Goal: Transaction & Acquisition: Book appointment/travel/reservation

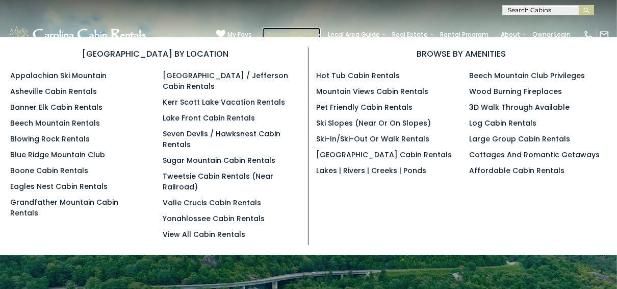
click at [299, 32] on link "Browse Rentals" at bounding box center [291, 35] width 59 height 14
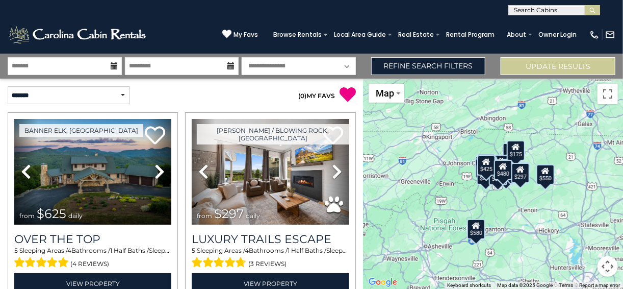
click at [505, 178] on div "$480" at bounding box center [503, 170] width 18 height 20
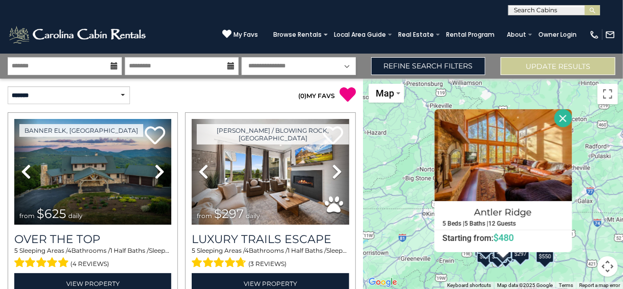
click at [561, 118] on button "Close" at bounding box center [563, 118] width 18 height 18
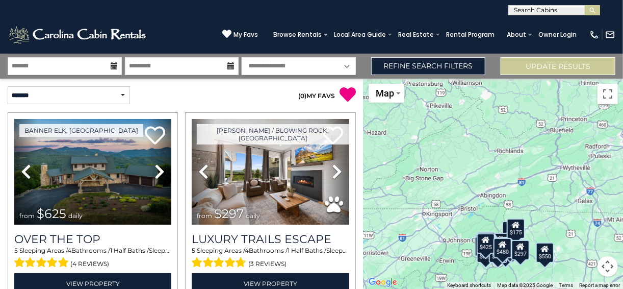
click at [524, 255] on div "$297" at bounding box center [521, 250] width 18 height 20
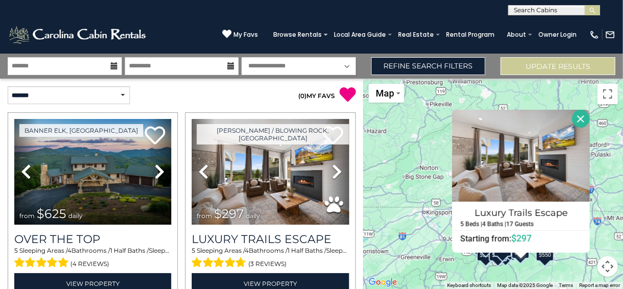
click at [579, 118] on button "Close" at bounding box center [581, 119] width 18 height 18
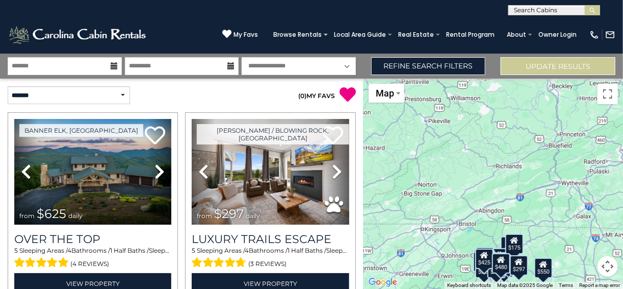
drag, startPoint x: 363, startPoint y: 92, endPoint x: 363, endPoint y: 109, distance: 16.8
click at [363, 109] on div "**********" at bounding box center [311, 171] width 623 height 235
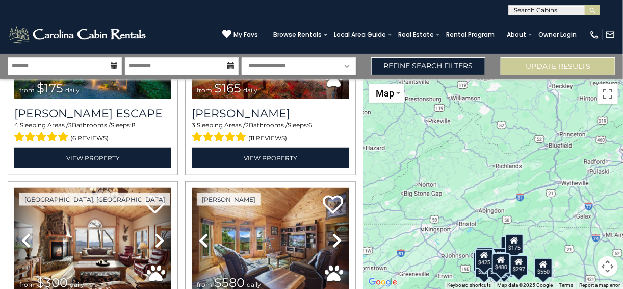
scroll to position [216, 0]
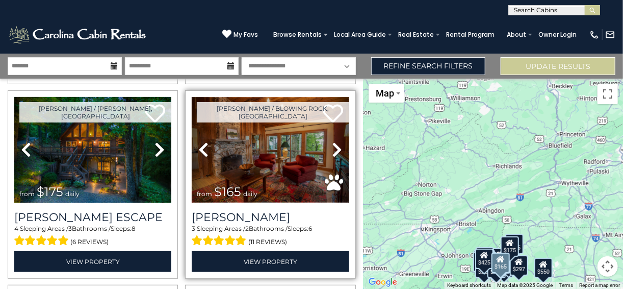
click at [268, 180] on img at bounding box center [270, 150] width 157 height 106
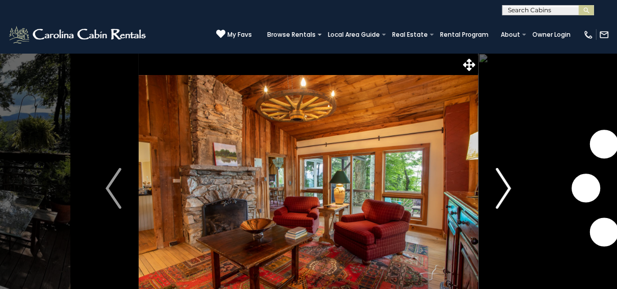
click at [503, 180] on img "Next" at bounding box center [503, 188] width 15 height 41
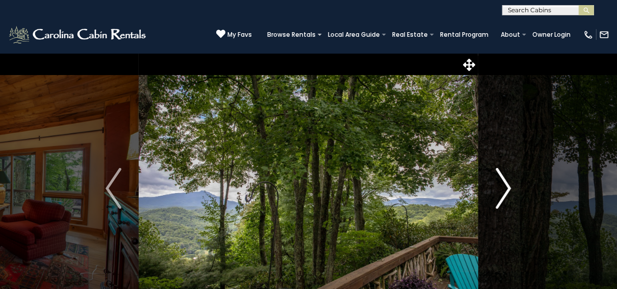
click at [498, 184] on img "Next" at bounding box center [503, 188] width 15 height 41
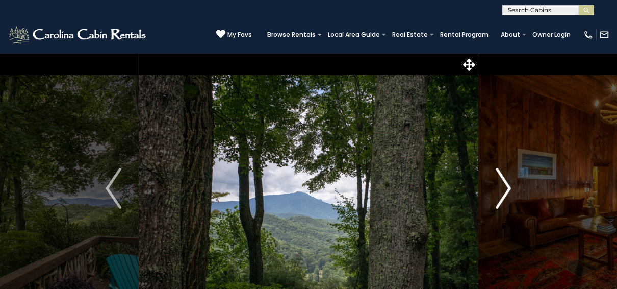
click at [498, 186] on img "Next" at bounding box center [503, 188] width 15 height 41
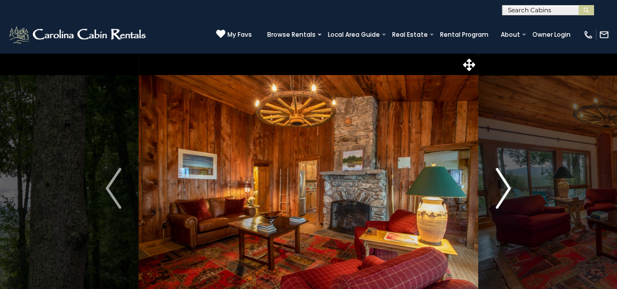
click at [498, 186] on img "Next" at bounding box center [503, 188] width 15 height 41
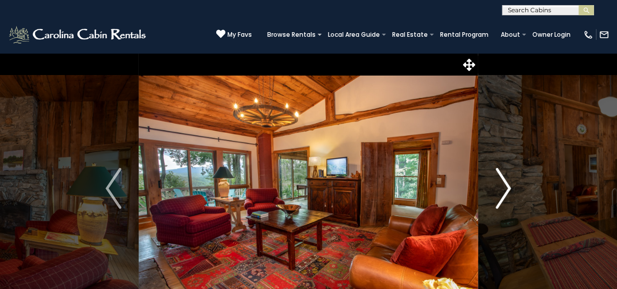
click at [498, 186] on img "Next" at bounding box center [503, 188] width 15 height 41
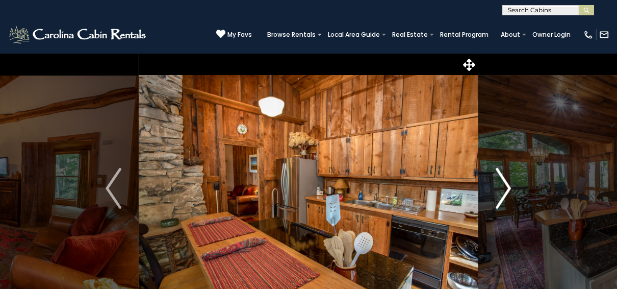
click at [498, 186] on img "Next" at bounding box center [503, 188] width 15 height 41
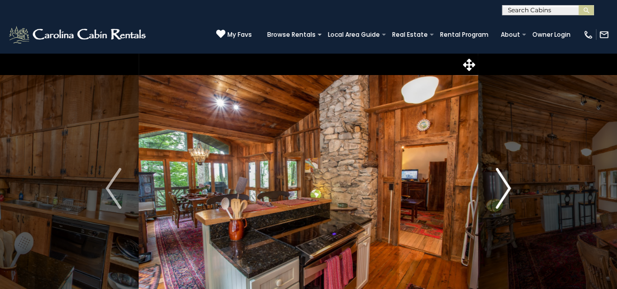
click at [498, 186] on img "Next" at bounding box center [503, 188] width 15 height 41
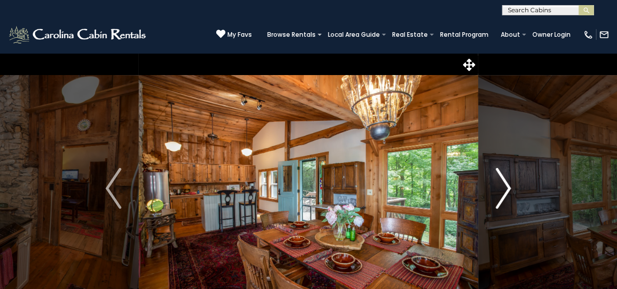
click at [498, 186] on img "Next" at bounding box center [503, 188] width 15 height 41
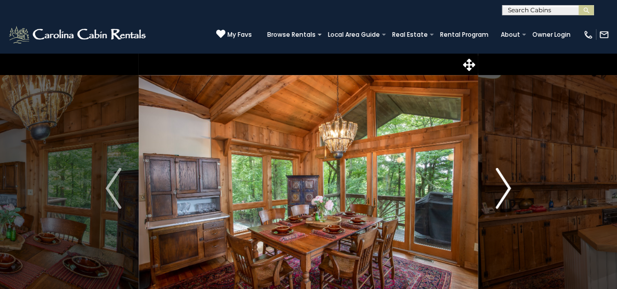
click at [498, 186] on img "Next" at bounding box center [503, 188] width 15 height 41
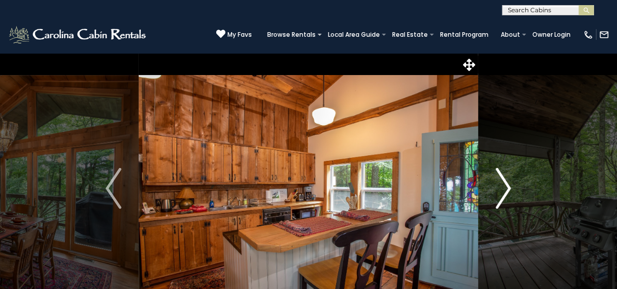
click at [498, 186] on img "Next" at bounding box center [503, 188] width 15 height 41
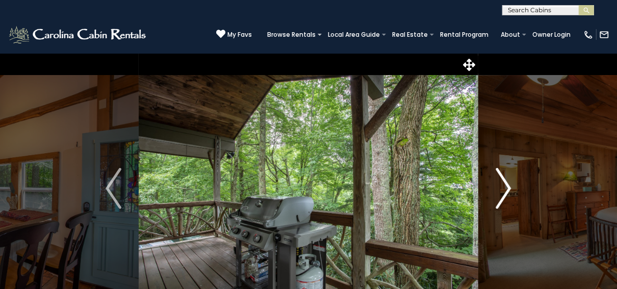
click at [498, 186] on img "Next" at bounding box center [503, 188] width 15 height 41
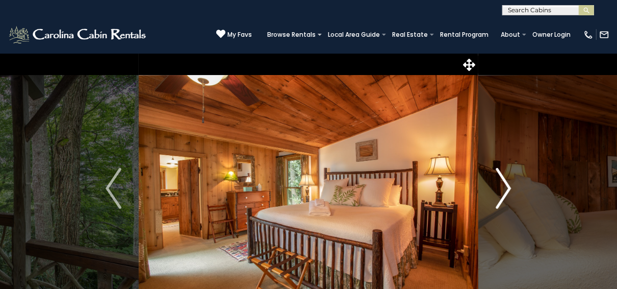
click at [497, 187] on img "Next" at bounding box center [503, 188] width 15 height 41
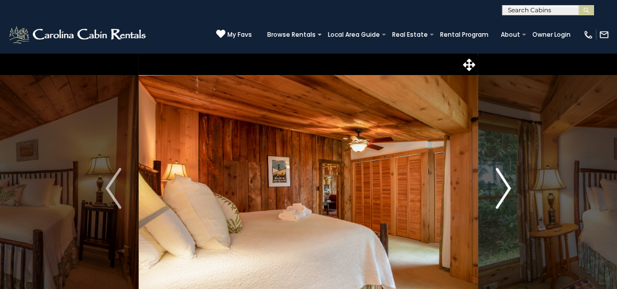
click at [497, 188] on img "Next" at bounding box center [503, 188] width 15 height 41
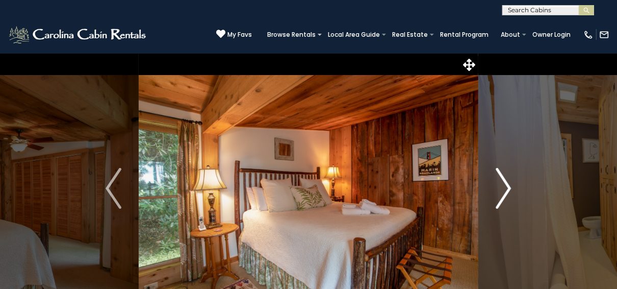
click at [497, 188] on img "Next" at bounding box center [503, 188] width 15 height 41
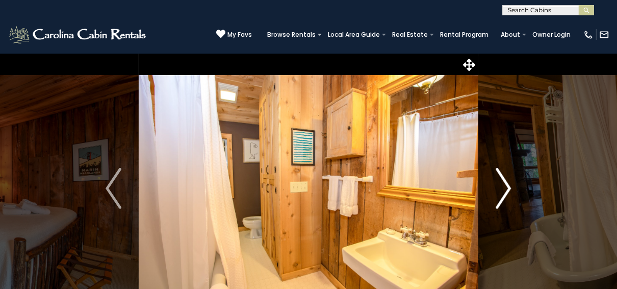
click at [497, 190] on img "Next" at bounding box center [503, 188] width 15 height 41
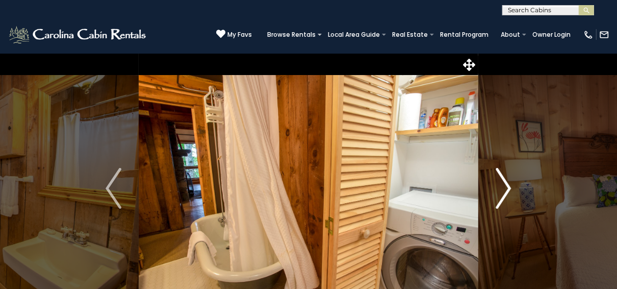
click at [497, 190] on img "Next" at bounding box center [503, 188] width 15 height 41
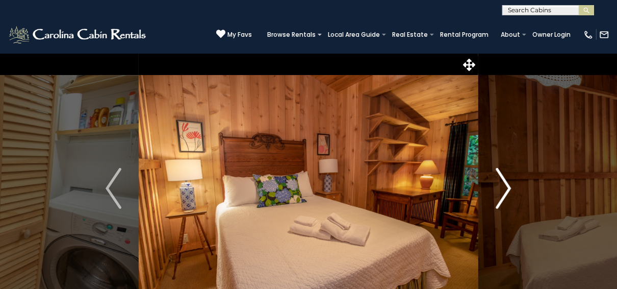
click at [497, 190] on img "Next" at bounding box center [503, 188] width 15 height 41
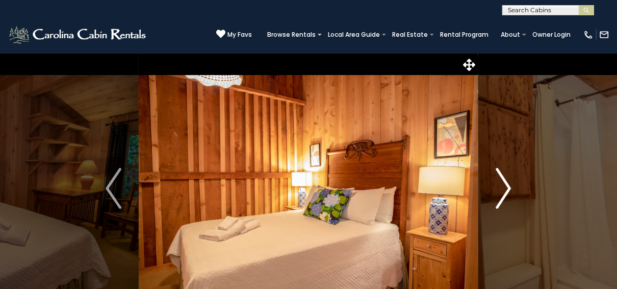
click at [497, 190] on img "Next" at bounding box center [503, 188] width 15 height 41
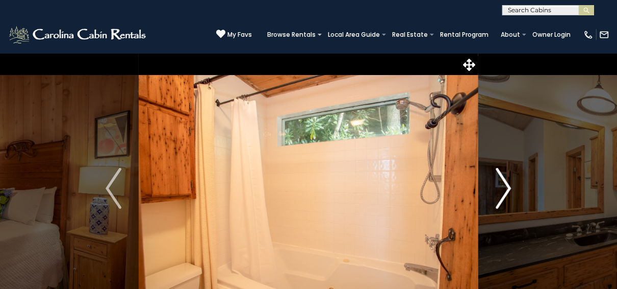
click at [497, 190] on img "Next" at bounding box center [503, 188] width 15 height 41
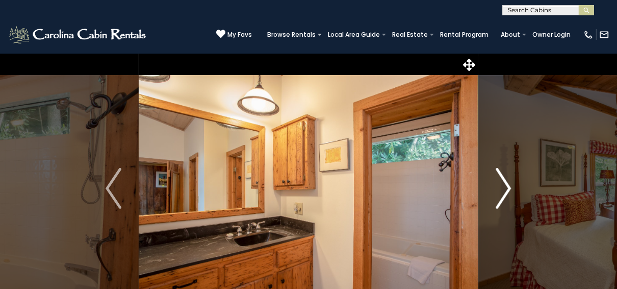
click at [497, 190] on img "Next" at bounding box center [503, 188] width 15 height 41
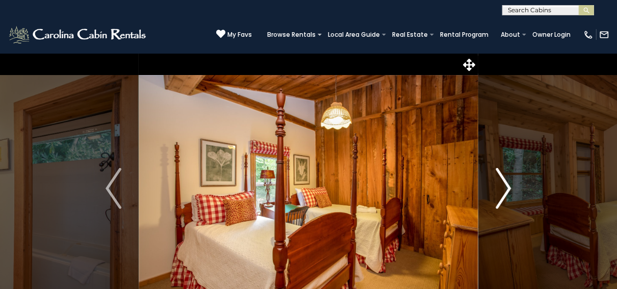
click at [497, 190] on img "Next" at bounding box center [503, 188] width 15 height 41
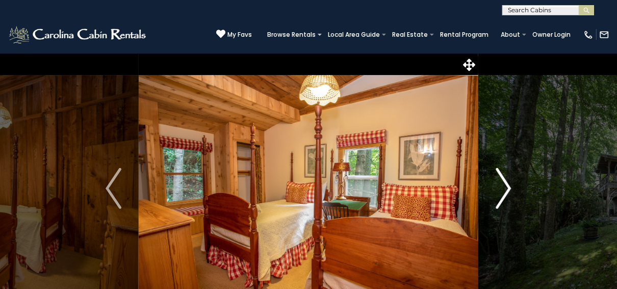
click at [497, 190] on img "Next" at bounding box center [503, 188] width 15 height 41
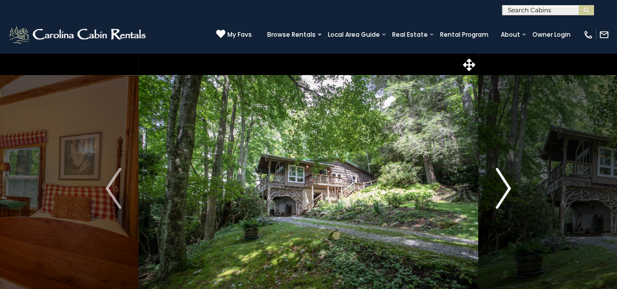
click at [502, 182] on img "Next" at bounding box center [503, 188] width 15 height 41
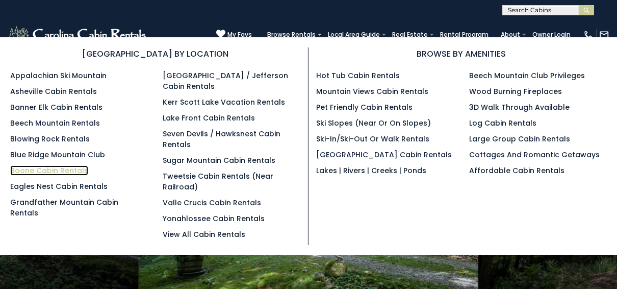
click at [37, 168] on link "Boone Cabin Rentals" at bounding box center [49, 170] width 78 height 10
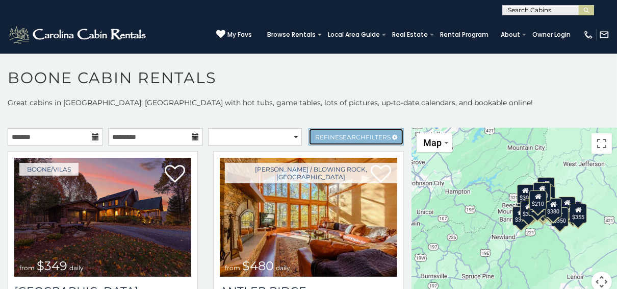
click at [348, 136] on span "Search" at bounding box center [352, 137] width 27 height 8
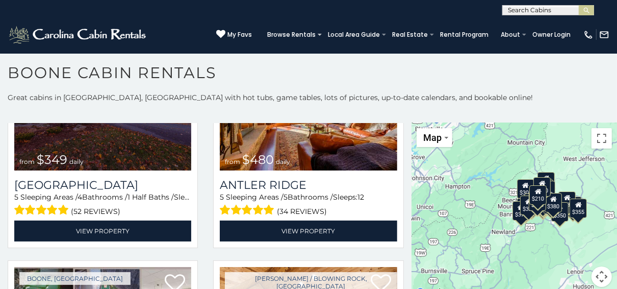
scroll to position [429, 0]
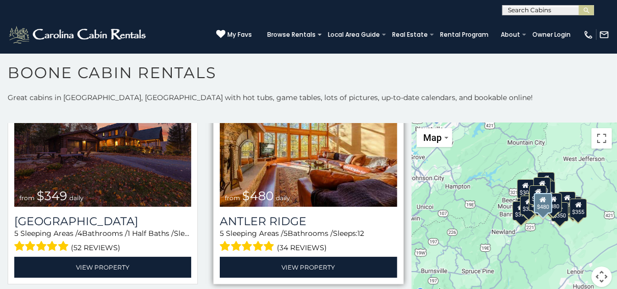
click at [273, 187] on img at bounding box center [308, 147] width 177 height 119
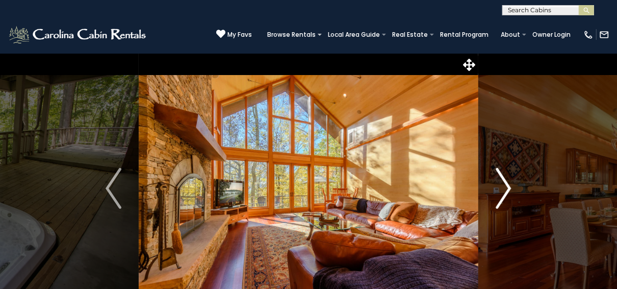
click at [496, 186] on img "Next" at bounding box center [503, 188] width 15 height 41
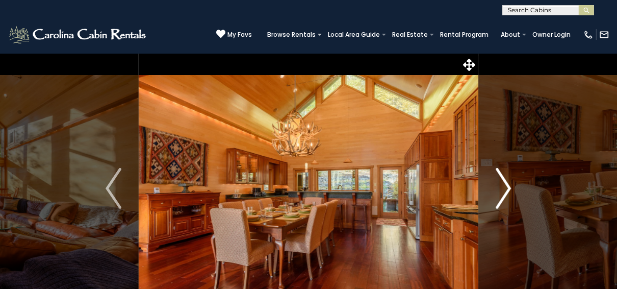
click at [496, 186] on img "Next" at bounding box center [503, 188] width 15 height 41
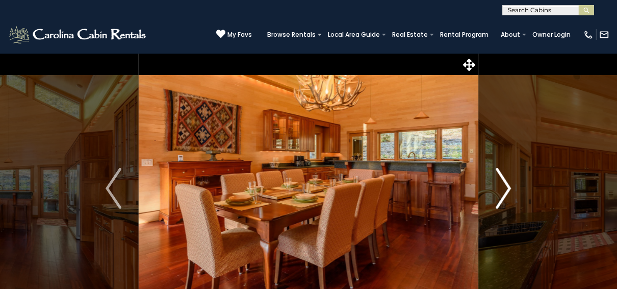
click at [496, 186] on img "Next" at bounding box center [503, 188] width 15 height 41
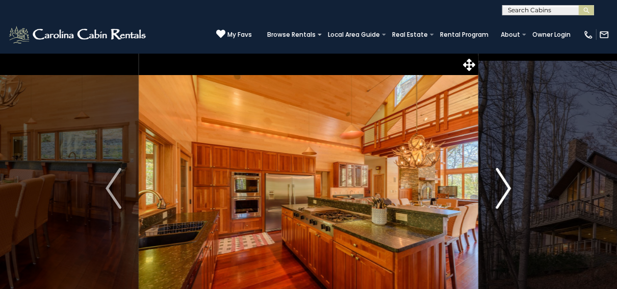
click at [496, 186] on img "Next" at bounding box center [503, 188] width 15 height 41
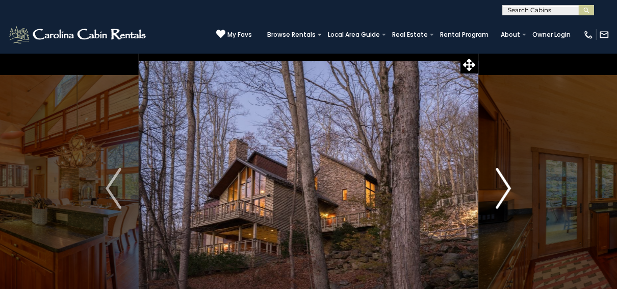
click at [496, 185] on img "Next" at bounding box center [503, 188] width 15 height 41
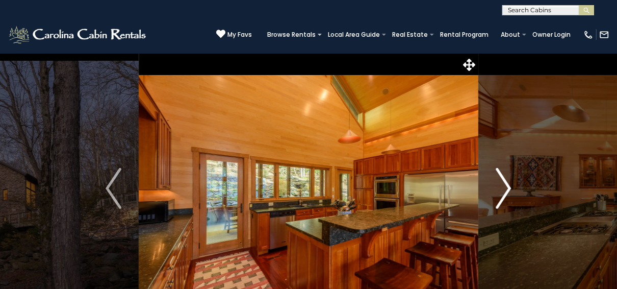
click at [496, 185] on img "Next" at bounding box center [503, 188] width 15 height 41
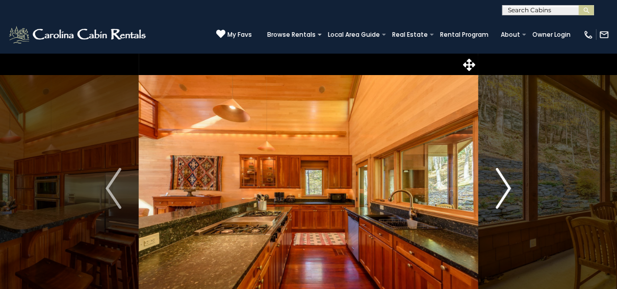
click at [496, 185] on img "Next" at bounding box center [503, 188] width 15 height 41
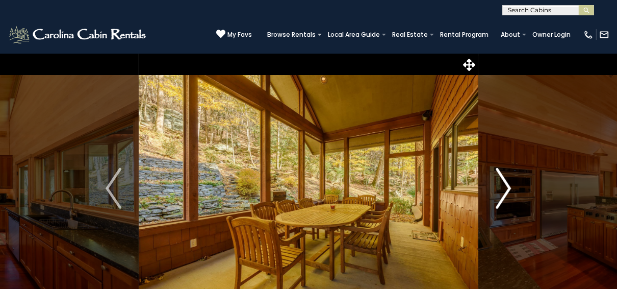
click at [498, 184] on img "Next" at bounding box center [503, 188] width 15 height 41
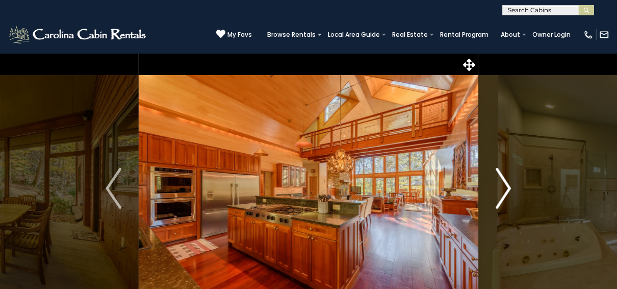
click at [500, 183] on img "Next" at bounding box center [503, 188] width 15 height 41
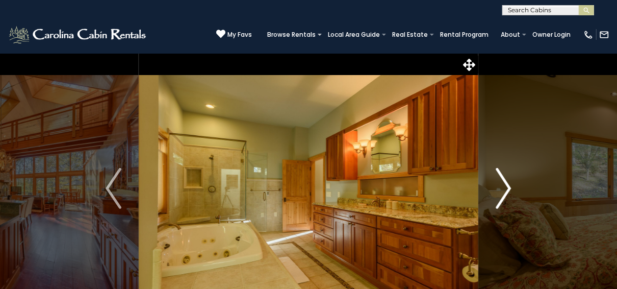
click at [500, 183] on img "Next" at bounding box center [503, 188] width 15 height 41
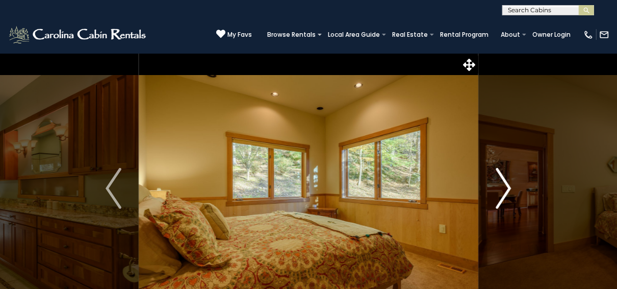
click at [500, 183] on img "Next" at bounding box center [503, 188] width 15 height 41
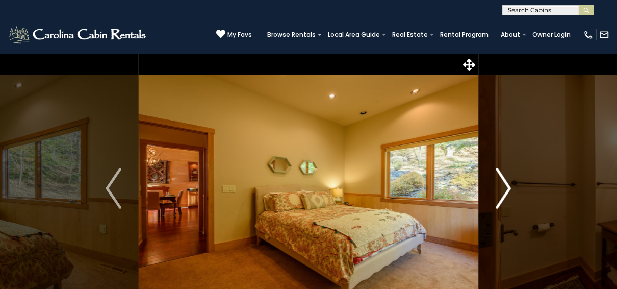
click at [500, 184] on img "Next" at bounding box center [503, 188] width 15 height 41
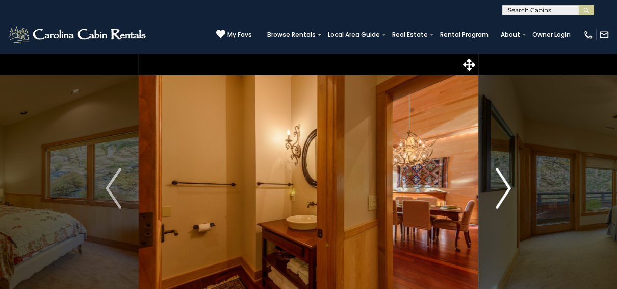
click at [500, 184] on img "Next" at bounding box center [503, 188] width 15 height 41
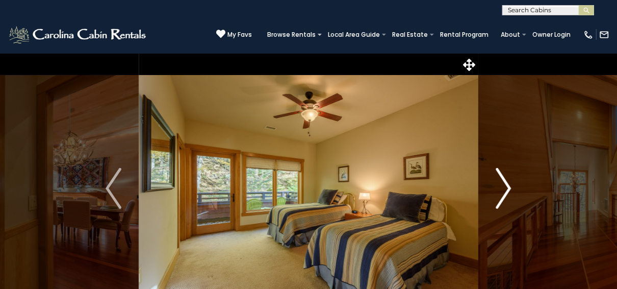
click at [500, 184] on img "Next" at bounding box center [503, 188] width 15 height 41
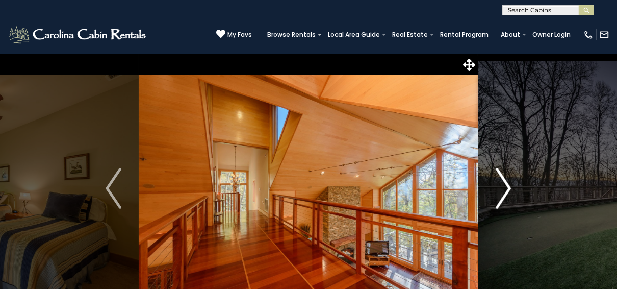
click at [501, 184] on img "Next" at bounding box center [503, 188] width 15 height 41
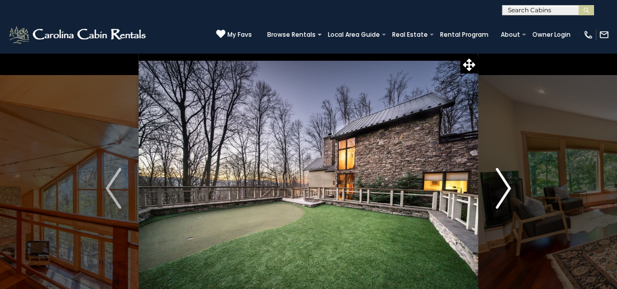
click at [501, 184] on img "Next" at bounding box center [503, 188] width 15 height 41
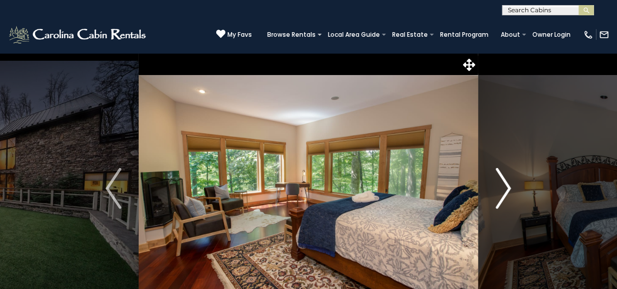
click at [502, 183] on img "Next" at bounding box center [503, 188] width 15 height 41
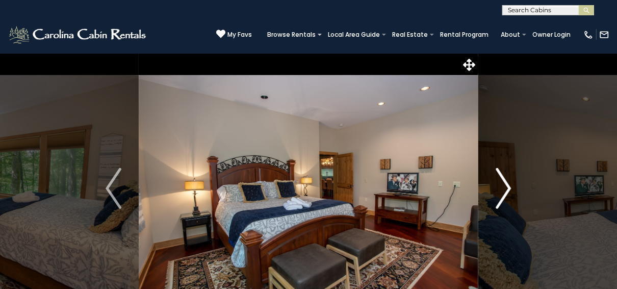
click at [503, 184] on img "Next" at bounding box center [503, 188] width 15 height 41
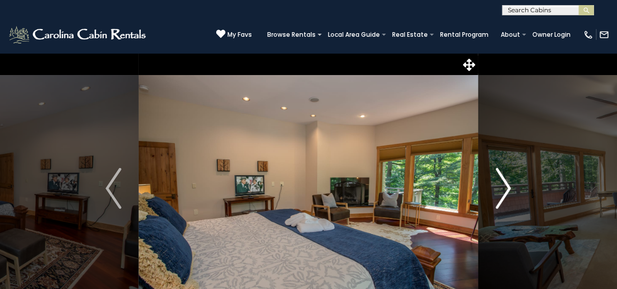
click at [503, 184] on img "Next" at bounding box center [503, 188] width 15 height 41
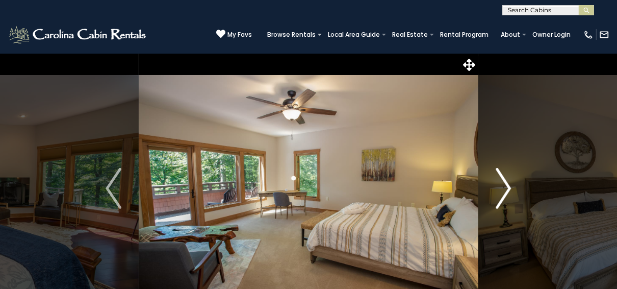
click at [503, 184] on img "Next" at bounding box center [503, 188] width 15 height 41
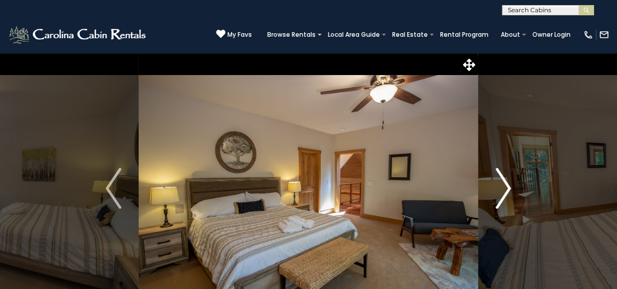
click at [503, 184] on img "Next" at bounding box center [503, 188] width 15 height 41
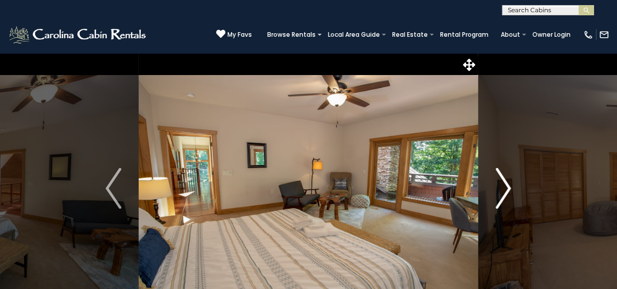
click at [503, 184] on img "Next" at bounding box center [503, 188] width 15 height 41
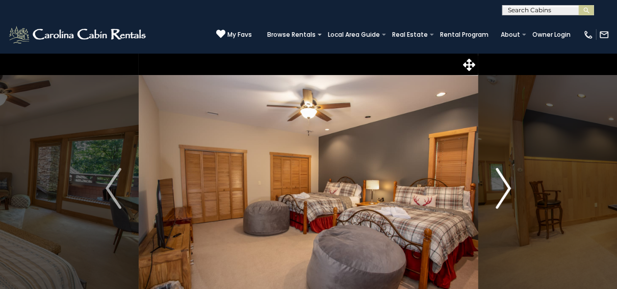
click at [503, 184] on img "Next" at bounding box center [503, 188] width 15 height 41
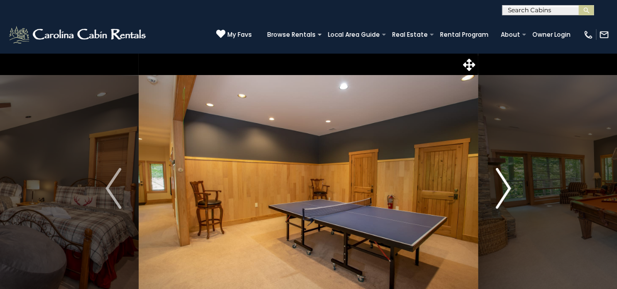
click at [503, 181] on img "Next" at bounding box center [503, 188] width 15 height 41
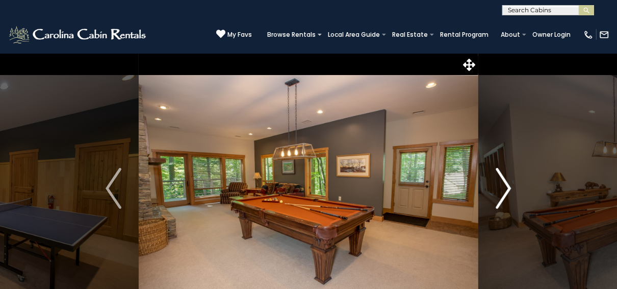
click at [503, 181] on img "Next" at bounding box center [503, 188] width 15 height 41
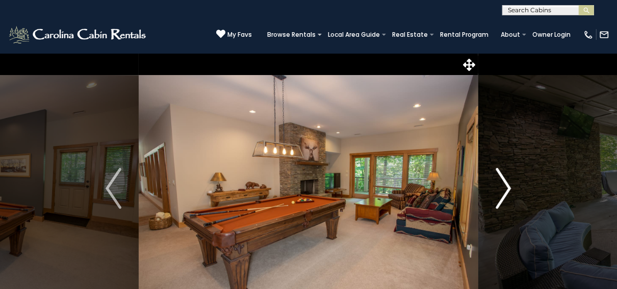
click at [503, 181] on img "Next" at bounding box center [503, 188] width 15 height 41
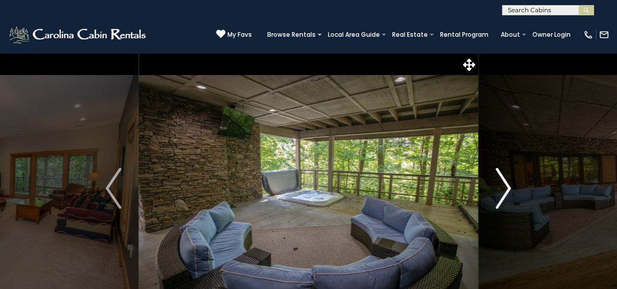
click at [503, 181] on img "Next" at bounding box center [503, 188] width 15 height 41
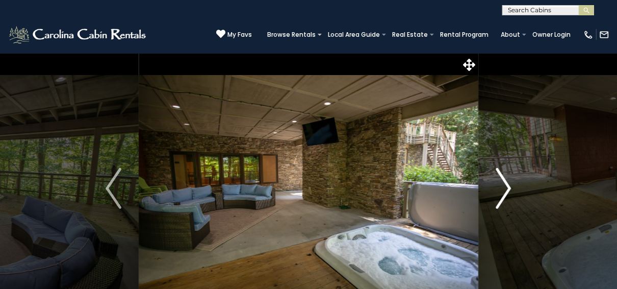
click at [503, 181] on img "Next" at bounding box center [503, 188] width 15 height 41
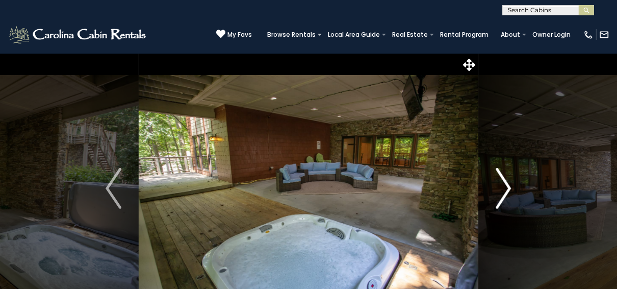
click at [503, 181] on img "Next" at bounding box center [503, 188] width 15 height 41
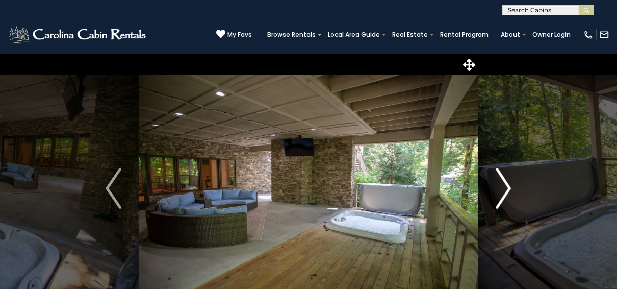
click at [503, 181] on img "Next" at bounding box center [503, 188] width 15 height 41
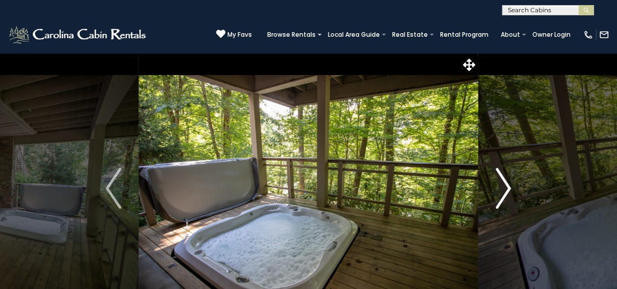
click at [503, 181] on img "Next" at bounding box center [503, 188] width 15 height 41
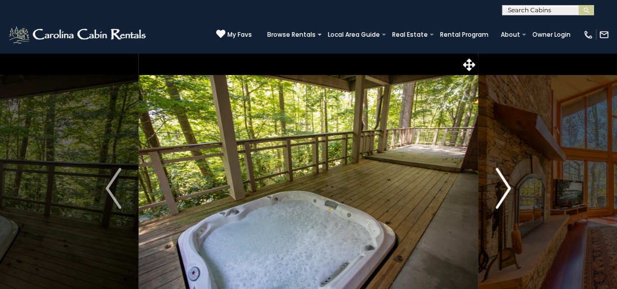
click at [503, 181] on img "Next" at bounding box center [503, 188] width 15 height 41
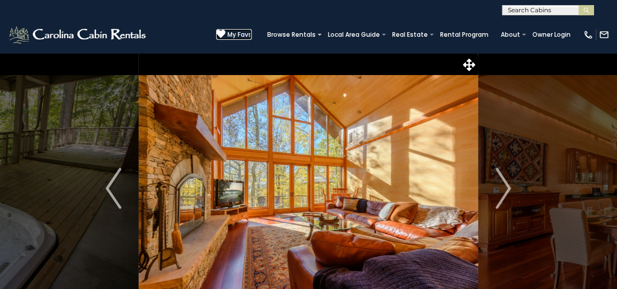
click at [244, 33] on span "My Favs" at bounding box center [239, 34] width 24 height 9
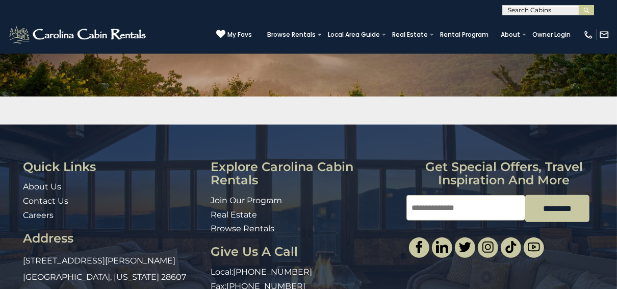
scroll to position [192, 0]
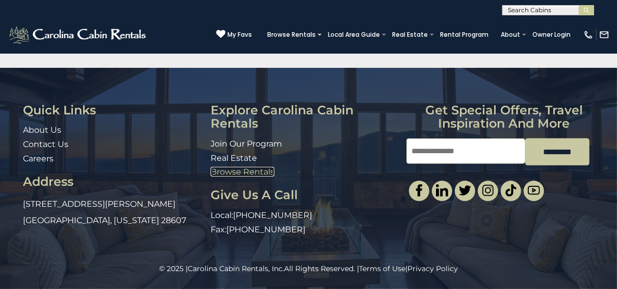
click at [228, 172] on link "Browse Rentals" at bounding box center [243, 172] width 64 height 10
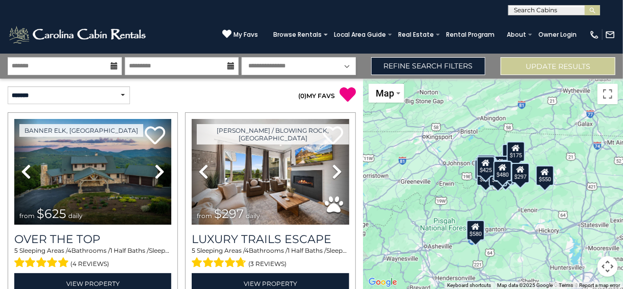
click at [509, 188] on div "$625 $297 $175 $165 $300 $580 $290 $424 $395 $270 $185 $265 $230 $550 $349 $230…" at bounding box center [494, 184] width 260 height 210
click at [564, 137] on div "$625 $297 $175 $165 $300 $580 $290 $424 $395 $270 $185 $265 $230 $550 $349 $230…" at bounding box center [494, 184] width 260 height 210
click at [480, 172] on div "$425" at bounding box center [486, 166] width 18 height 20
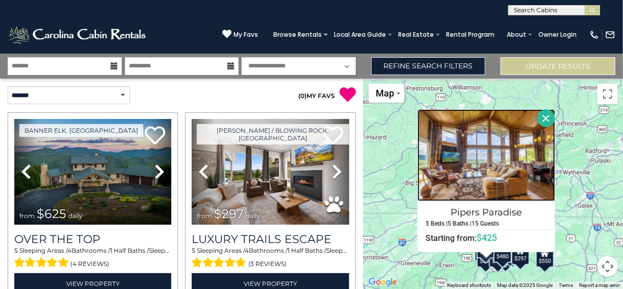
click at [480, 172] on img at bounding box center [487, 155] width 138 height 92
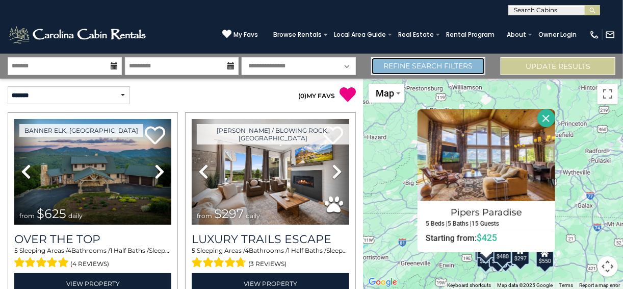
click at [469, 66] on link "Refine Search Filters" at bounding box center [428, 66] width 115 height 18
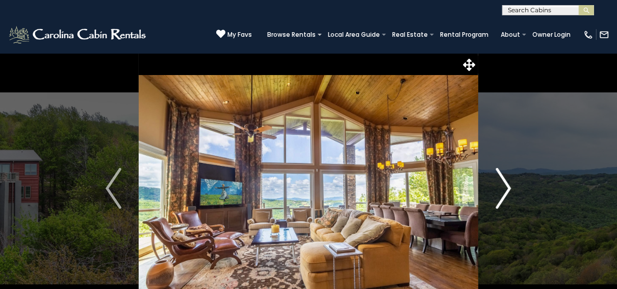
click at [499, 186] on img "Next" at bounding box center [503, 188] width 15 height 41
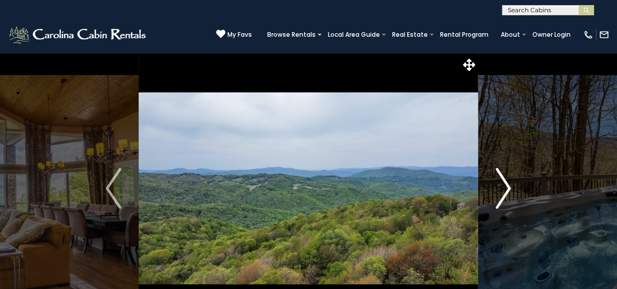
click at [499, 186] on img "Next" at bounding box center [503, 188] width 15 height 41
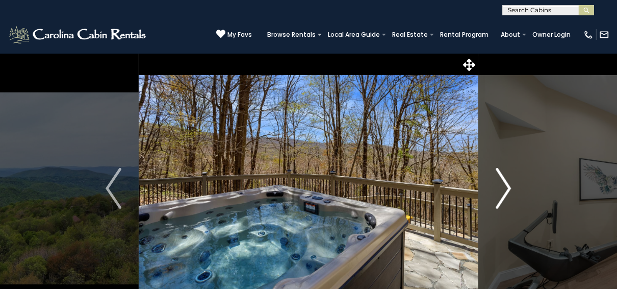
click at [497, 185] on img "Next" at bounding box center [503, 188] width 15 height 41
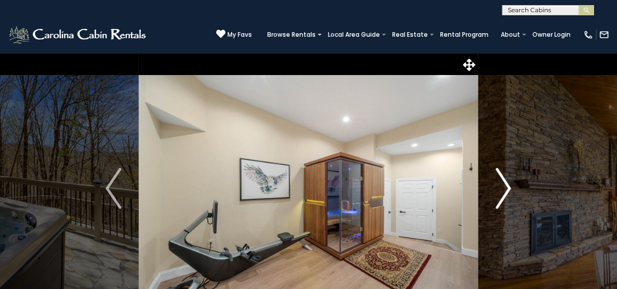
click at [495, 187] on button "Next" at bounding box center [503, 188] width 51 height 270
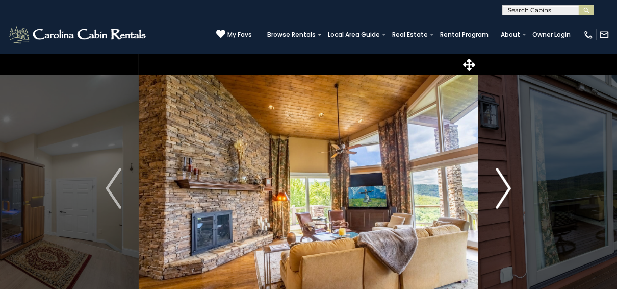
click at [495, 187] on button "Next" at bounding box center [503, 188] width 51 height 270
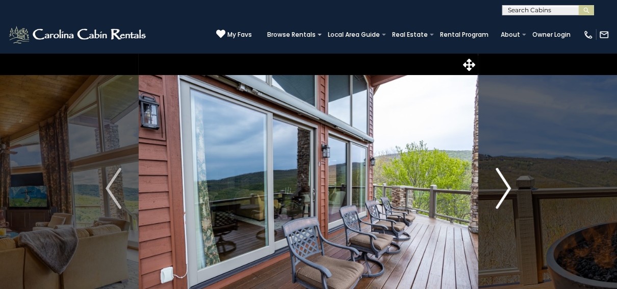
click at [495, 188] on button "Next" at bounding box center [503, 188] width 51 height 270
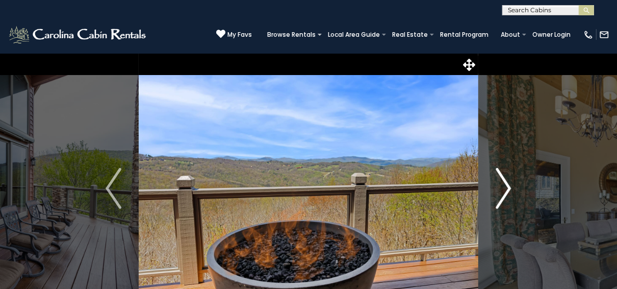
click at [495, 188] on button "Next" at bounding box center [503, 188] width 51 height 270
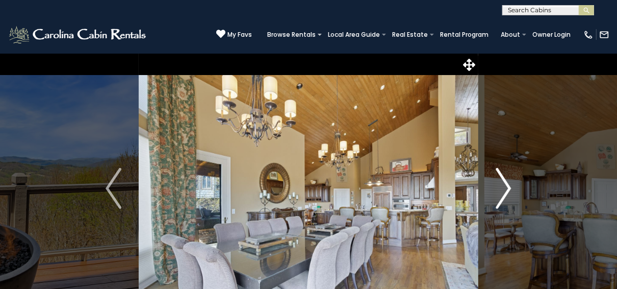
click at [495, 188] on button "Next" at bounding box center [503, 188] width 51 height 270
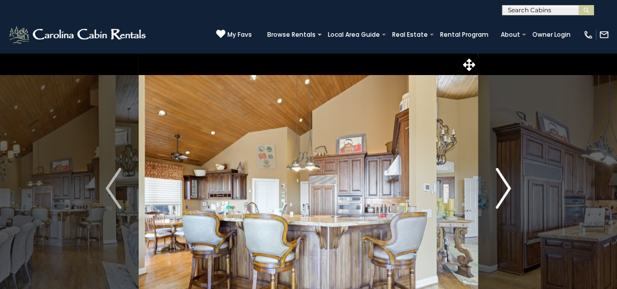
click at [495, 188] on button "Next" at bounding box center [503, 188] width 51 height 270
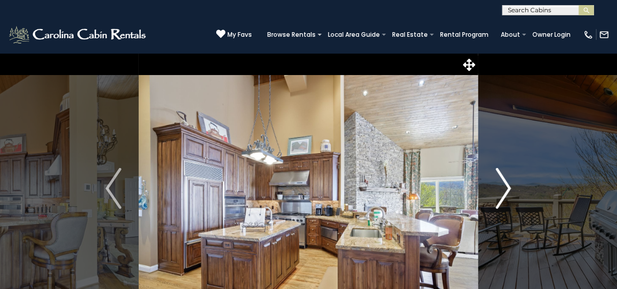
click at [495, 188] on button "Next" at bounding box center [503, 188] width 51 height 270
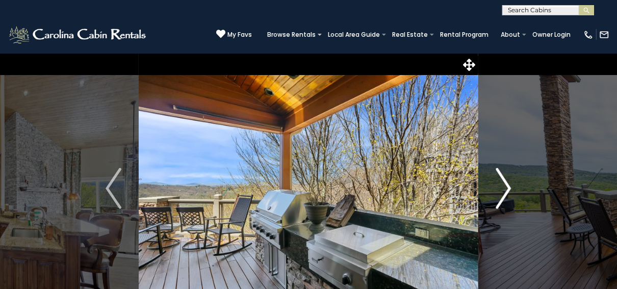
click at [495, 188] on button "Next" at bounding box center [503, 188] width 51 height 270
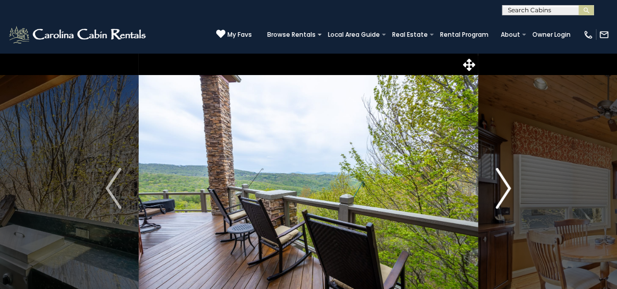
click at [495, 188] on button "Next" at bounding box center [503, 188] width 51 height 270
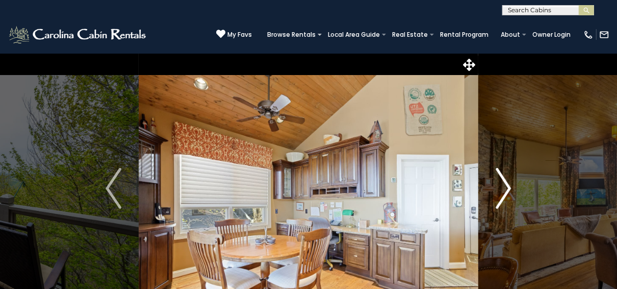
click at [495, 188] on button "Next" at bounding box center [503, 188] width 51 height 270
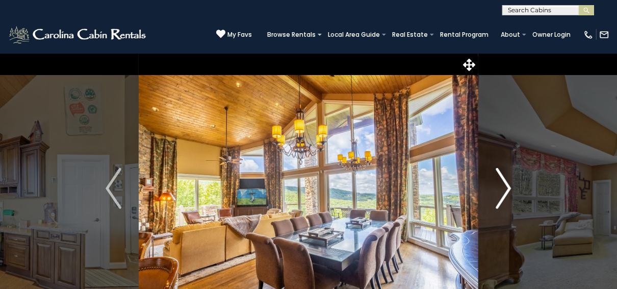
click at [495, 188] on button "Next" at bounding box center [503, 188] width 51 height 270
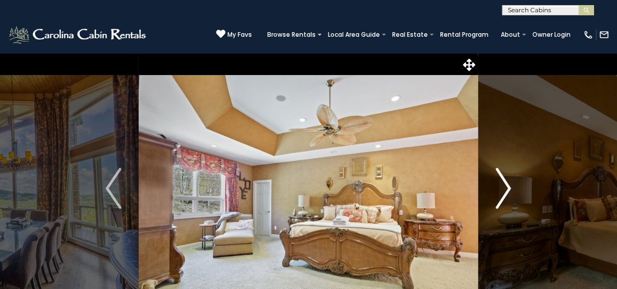
click at [495, 188] on button "Next" at bounding box center [503, 188] width 51 height 270
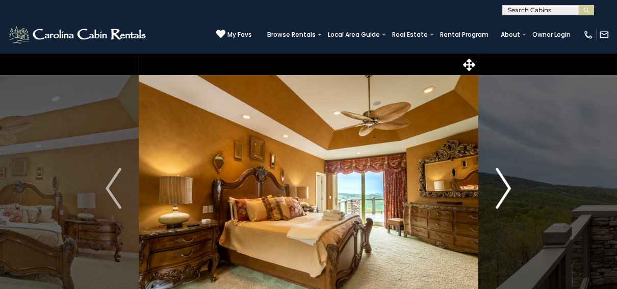
click at [495, 188] on button "Next" at bounding box center [503, 188] width 51 height 270
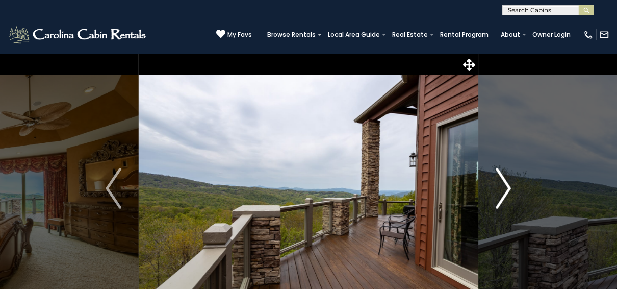
click at [495, 188] on button "Next" at bounding box center [503, 188] width 51 height 270
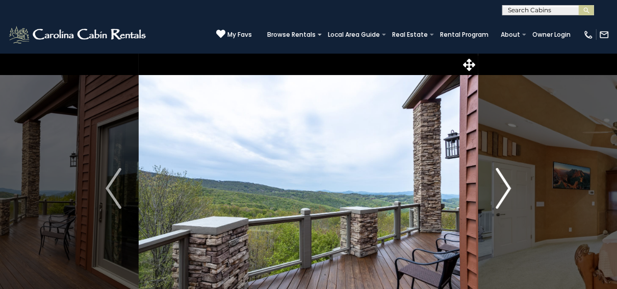
click at [495, 188] on button "Next" at bounding box center [503, 188] width 51 height 270
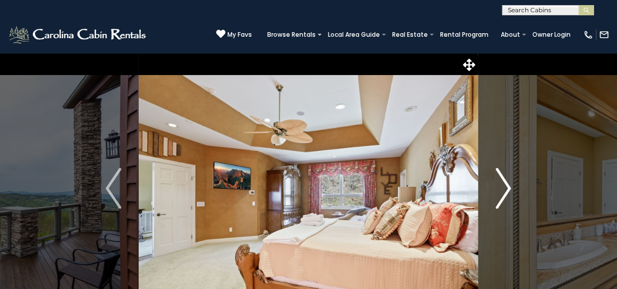
click at [495, 188] on button "Next" at bounding box center [503, 188] width 51 height 270
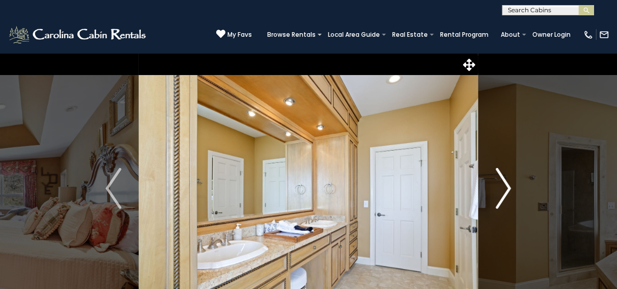
click at [495, 188] on button "Next" at bounding box center [503, 188] width 51 height 270
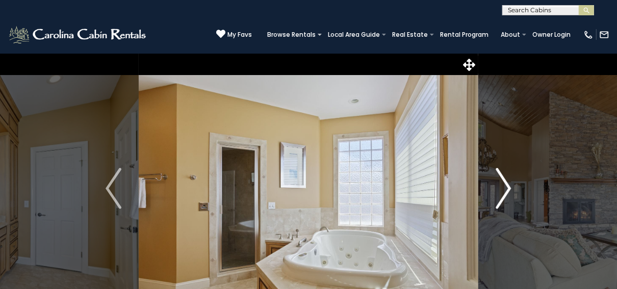
click at [495, 188] on button "Next" at bounding box center [503, 188] width 51 height 270
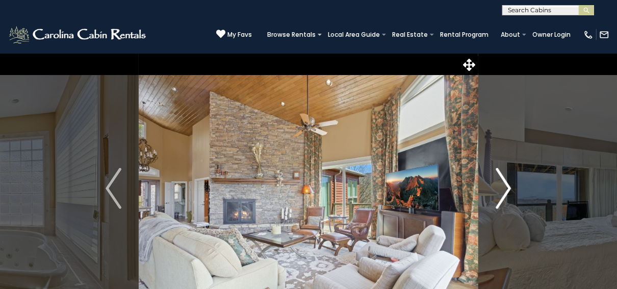
click at [495, 188] on button "Next" at bounding box center [503, 188] width 51 height 270
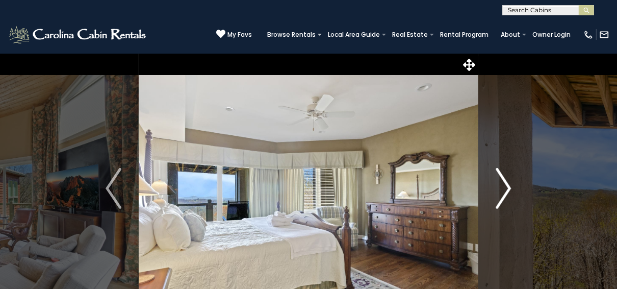
click at [495, 188] on button "Next" at bounding box center [503, 188] width 51 height 270
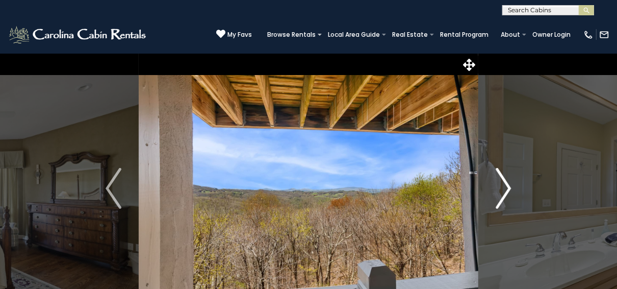
click at [495, 188] on button "Next" at bounding box center [503, 188] width 51 height 270
